Goal: Find specific page/section: Find specific page/section

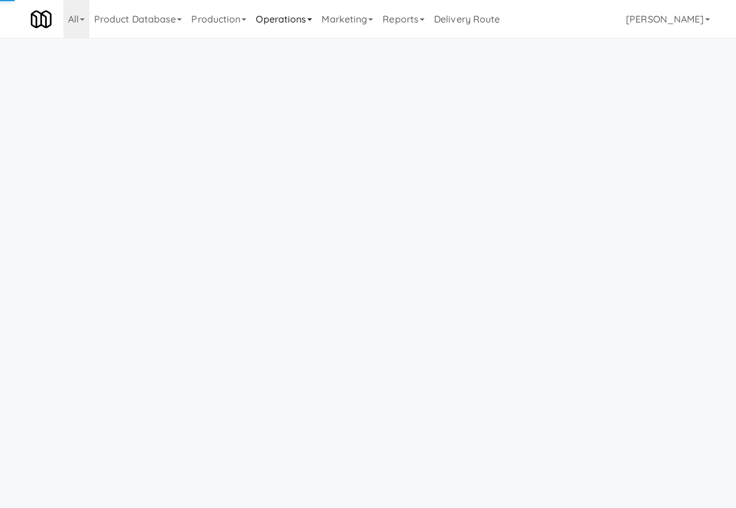
click at [300, 22] on link "Operations" at bounding box center [284, 19] width 66 height 38
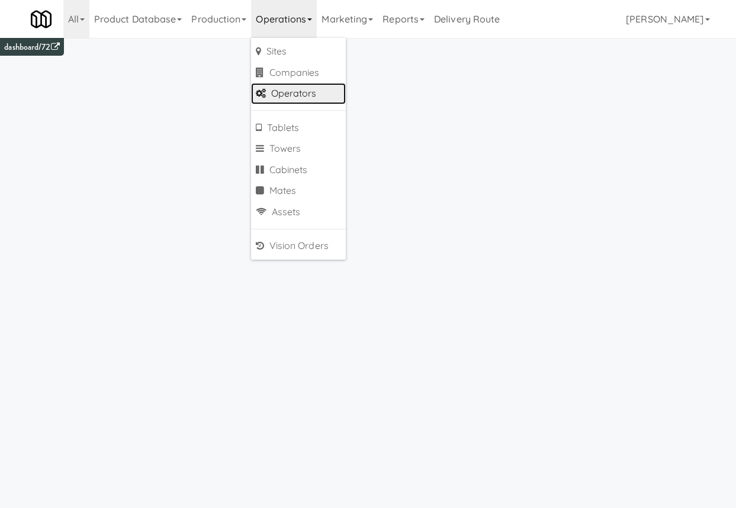
click at [315, 93] on link "Operators" at bounding box center [298, 93] width 95 height 21
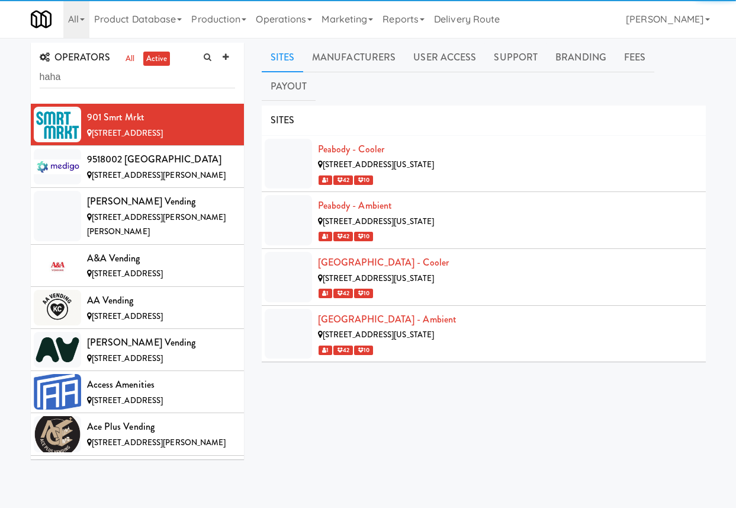
type input "haha"
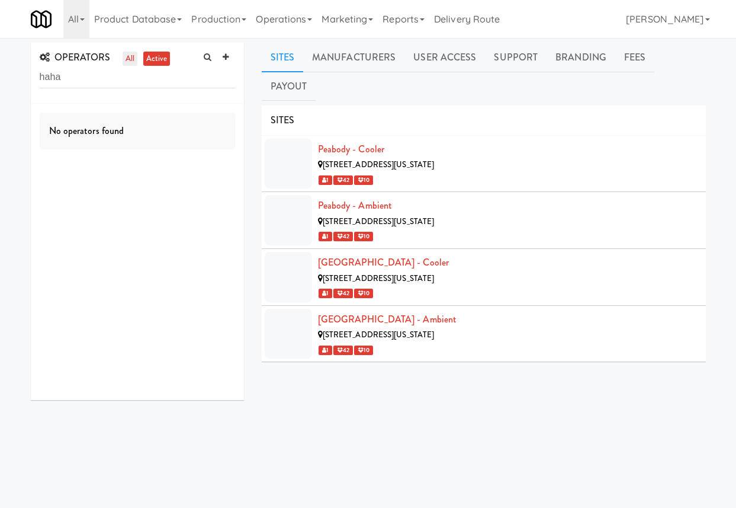
click at [129, 56] on link "all" at bounding box center [130, 59] width 15 height 15
click at [137, 83] on input "haha" at bounding box center [137, 77] width 195 height 22
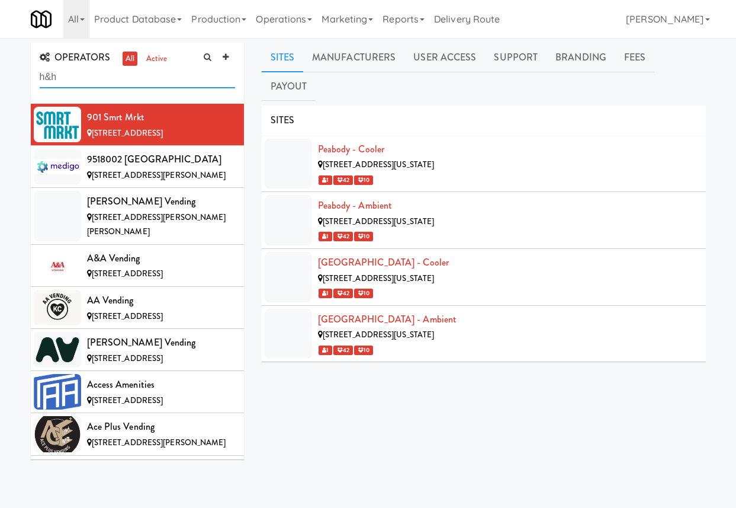
type input "h&h"
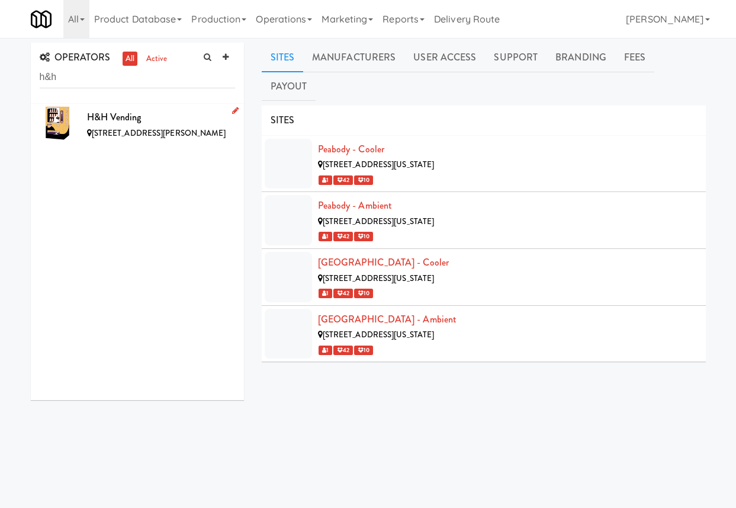
click at [179, 111] on div "H&H Vending" at bounding box center [161, 117] width 148 height 18
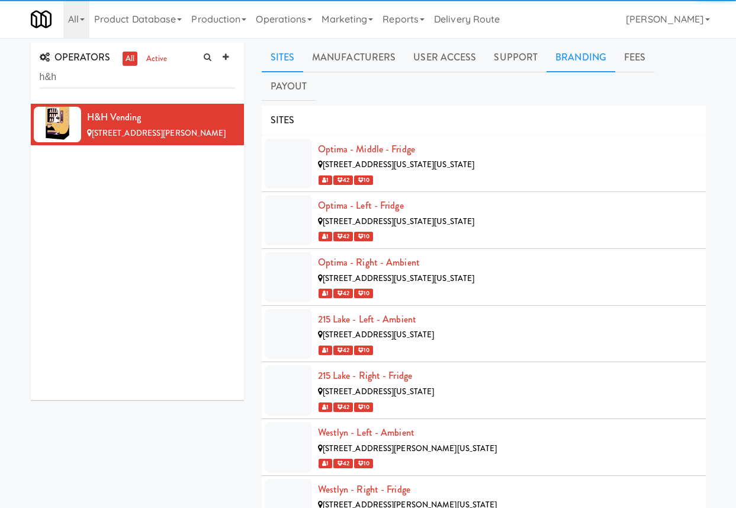
click at [591, 58] on link "Branding" at bounding box center [581, 58] width 69 height 30
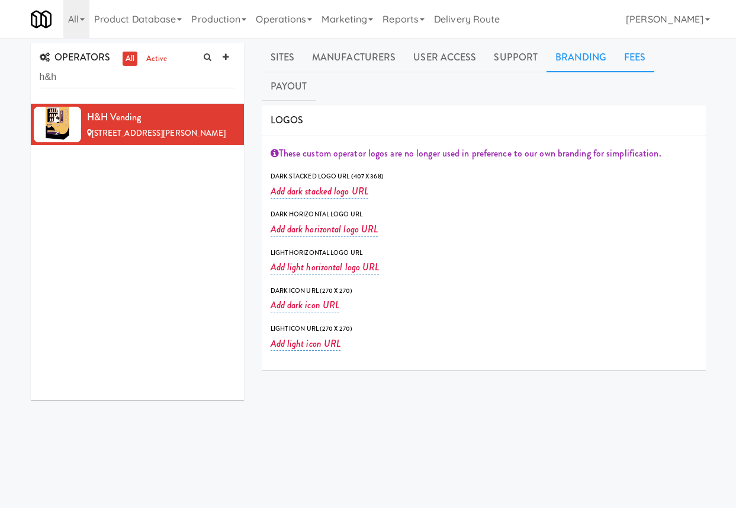
click at [628, 58] on link "Fees" at bounding box center [634, 58] width 39 height 30
